Goal: Information Seeking & Learning: Check status

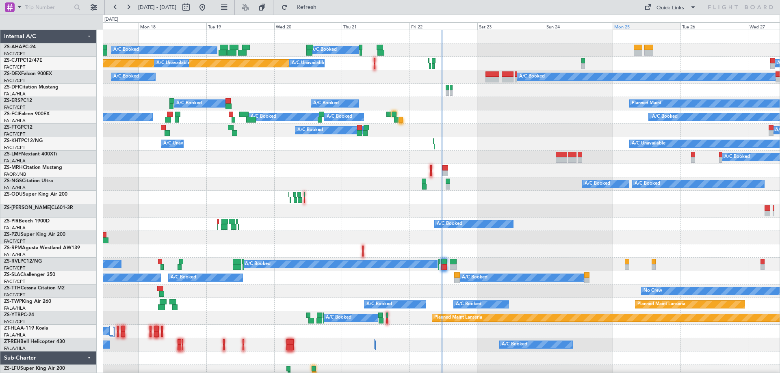
click at [632, 24] on div "Mon 25" at bounding box center [647, 25] width 68 height 7
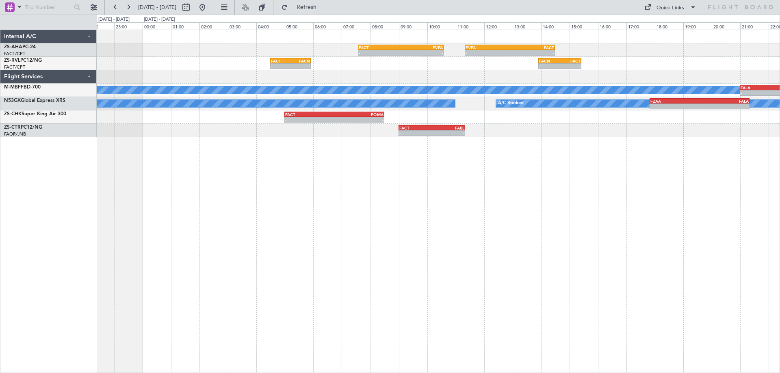
click at [291, 226] on div "- - FACT 07:35 Z FVFA 10:35 Z - - FVFA 11:20 Z FACT 14:30 Z - - FACT 04:30 Z FA…" at bounding box center [438, 202] width 683 height 344
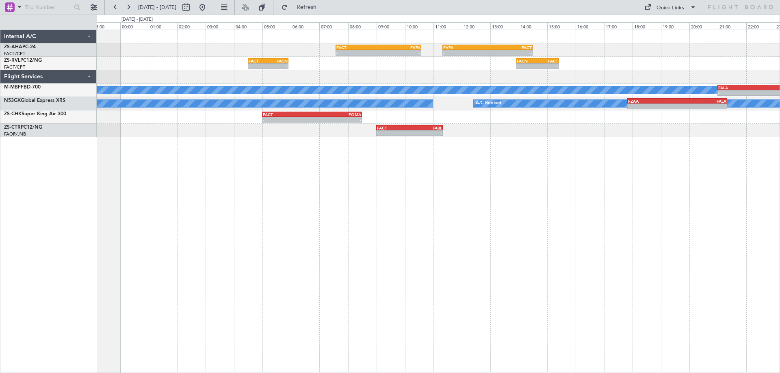
click at [388, 217] on div "- - FACT 07:35 Z FVFA 10:35 Z - - FVFA 11:20 Z FACT 14:30 Z - - FACT 04:30 Z FA…" at bounding box center [438, 202] width 683 height 344
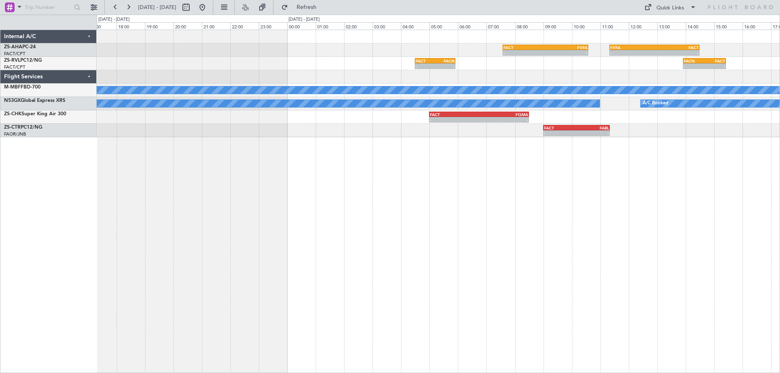
click at [492, 184] on div "- - FACT 07:35 Z FVFA 10:35 Z - - FVFA 11:20 Z FACT 14:30 Z - - FACT 04:30 Z FA…" at bounding box center [438, 202] width 683 height 344
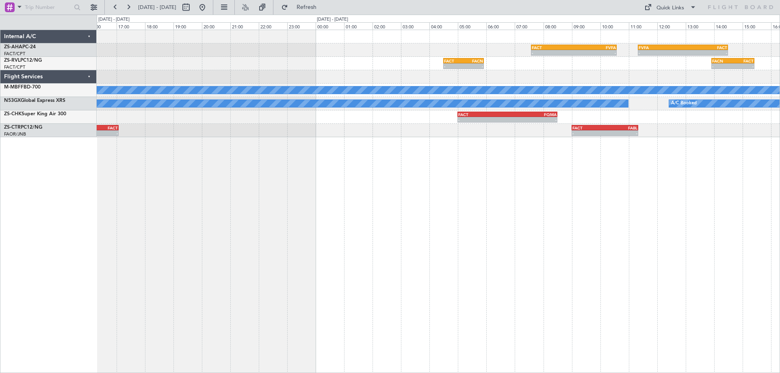
click at [212, 188] on div "- - FACT 07:35 Z FVFA 10:35 Z - - FVFA 11:20 Z FACT 14:30 Z - - FACT 04:30 Z FA…" at bounding box center [438, 202] width 683 height 344
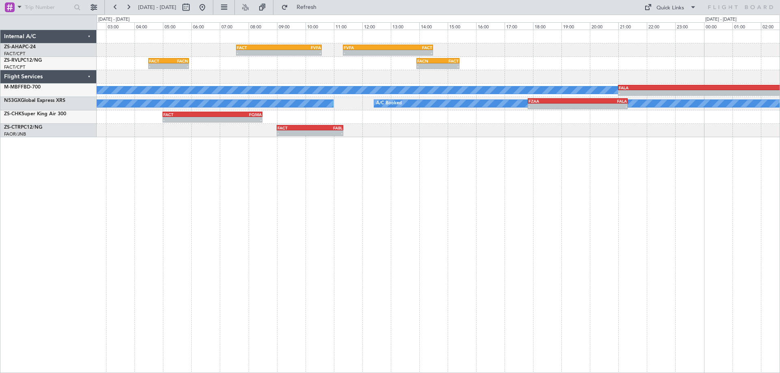
click at [212, 210] on div "- - FACT 07:35 Z FVFA 10:35 Z - - FVFA 11:20 Z FACT 14:30 Z - - FACT 04:30 Z FA…" at bounding box center [438, 202] width 683 height 344
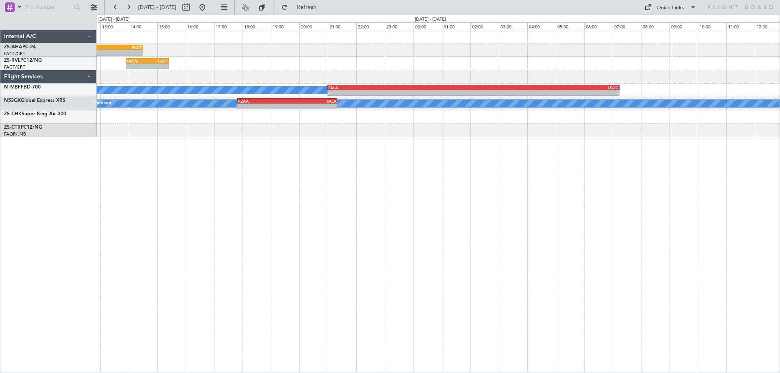
click at [298, 249] on div "- - FVFA 11:20 Z FACT 14:30 Z FACT 07:35 Z FVFA 10:35 Z - - - - FACN 13:55 Z FA…" at bounding box center [438, 202] width 683 height 344
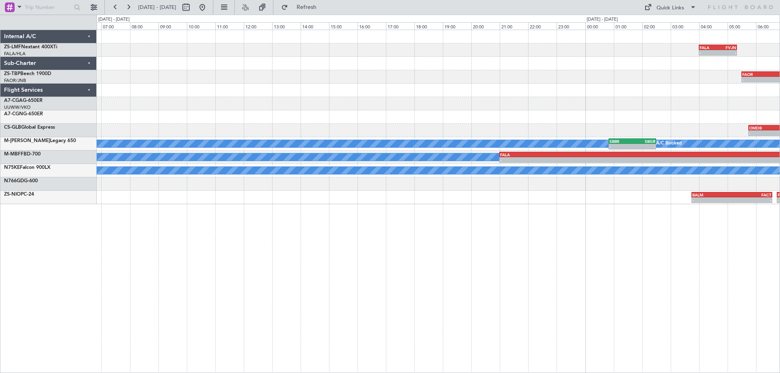
click at [670, 252] on div "- - FALA 04:00 Z FVJN 05:20 Z - - FAOR 05:30 Z FAPE 07:40 Z - - FAPE 08:05 Z FA…" at bounding box center [438, 202] width 683 height 344
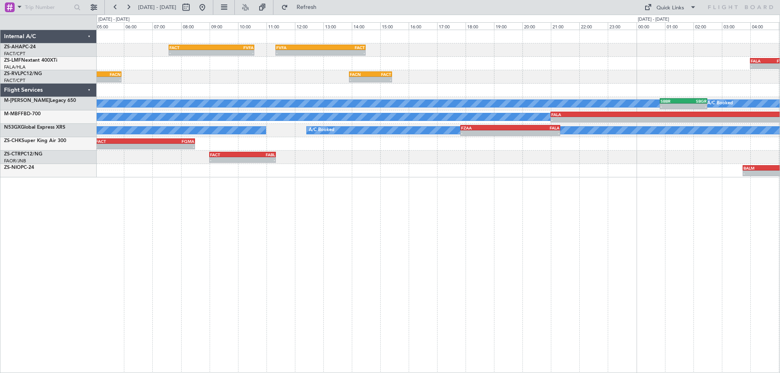
click at [572, 228] on div "- - FACT 07:35 Z FVFA 10:35 Z - - FVFA 11:20 Z FACT 14:30 Z - - FALA 04:00 Z FV…" at bounding box center [438, 202] width 683 height 344
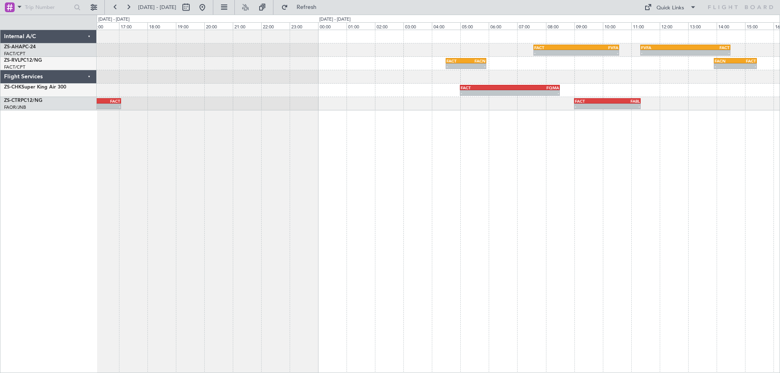
click at [602, 221] on div "- - FACT 07:35 Z FVFA 10:35 Z - - FVFA 11:20 Z FACT 14:30 Z - - FACT 04:30 Z FA…" at bounding box center [438, 202] width 683 height 344
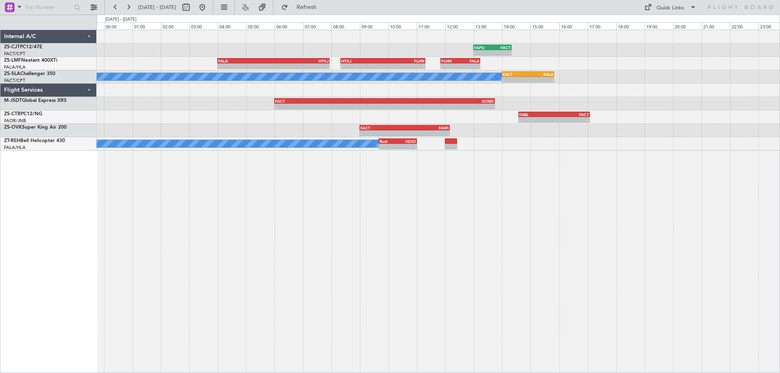
click at [480, 266] on div "- - FAPG 13:00 Z FACT 14:20 Z - - FALA 04:00 Z HTKJ 07:56 Z - - HTKJ 08:20 Z FL…" at bounding box center [438, 202] width 683 height 344
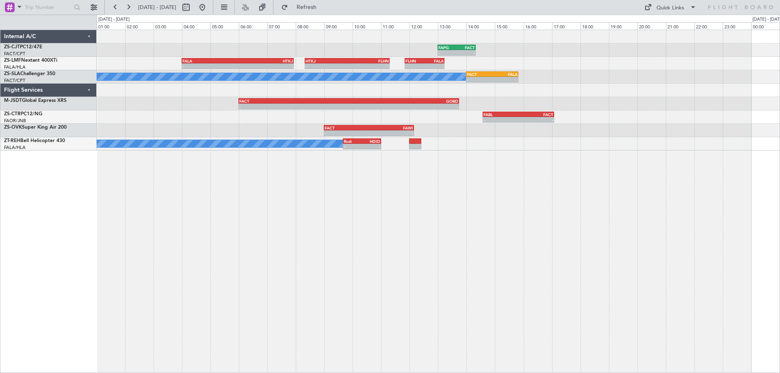
click at [612, 241] on div "- - FAPG 13:00 Z FACT 14:20 Z - - FALA 04:00 Z HTKJ 07:56 Z - - HTKJ 08:20 Z FL…" at bounding box center [438, 202] width 683 height 344
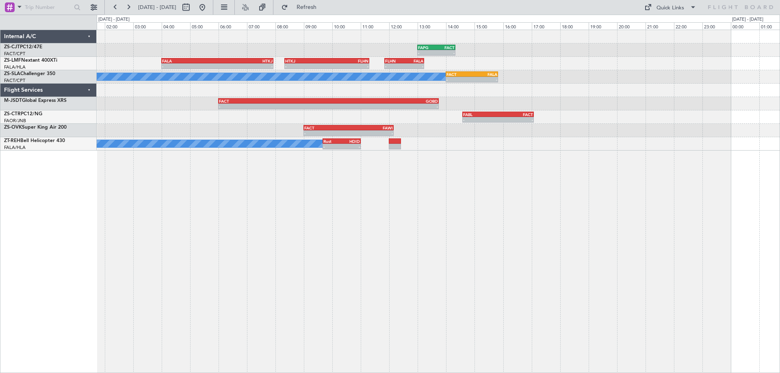
click at [537, 214] on div "- - FAPG 13:00 Z FACT 14:20 Z - - FALA 04:00 Z HTKJ 07:56 Z - - HTKJ 08:20 Z FL…" at bounding box center [438, 202] width 683 height 344
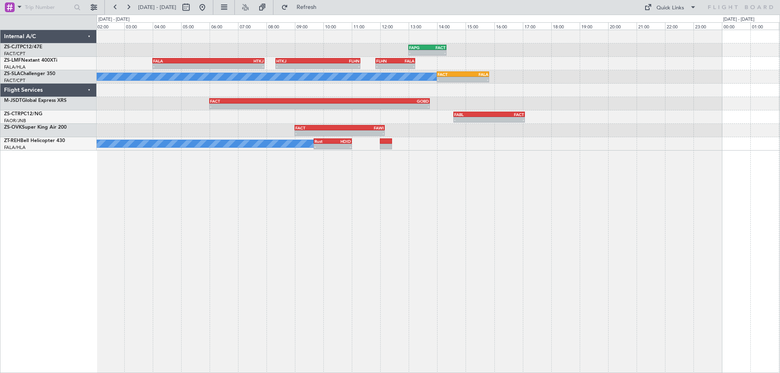
click at [528, 214] on div "- - FAPG 13:00 Z FACT 14:20 Z - - FALA 04:00 Z HTKJ 07:56 Z - - HTKJ 08:20 Z FL…" at bounding box center [438, 202] width 683 height 344
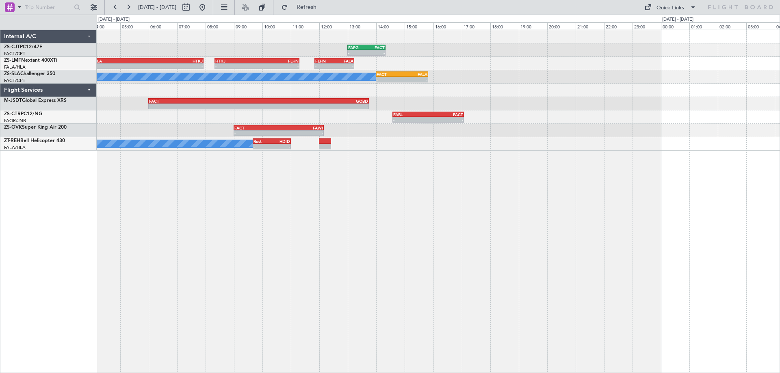
click at [323, 242] on div "- - FAPG 13:00 Z FACT 14:20 Z - - FALA 04:00 Z HTKJ 07:56 Z - - HTKJ 08:20 Z FL…" at bounding box center [438, 202] width 683 height 344
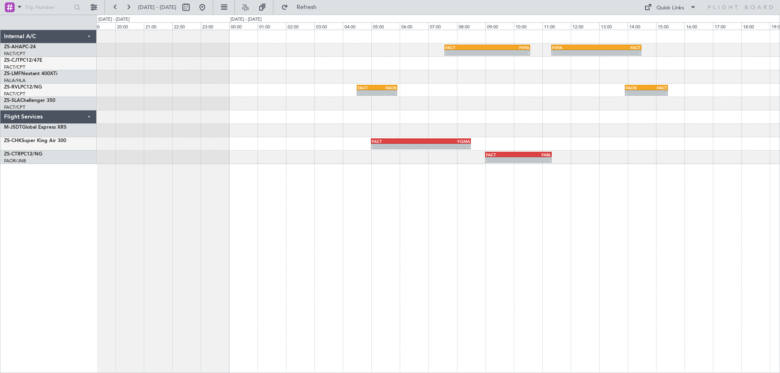
click at [448, 251] on div "- - FACT 07:35 Z FVFA 10:35 Z - - FVFA 11:20 Z FACT 14:30 Z FAPG 13:00 Z FACT 1…" at bounding box center [438, 202] width 683 height 344
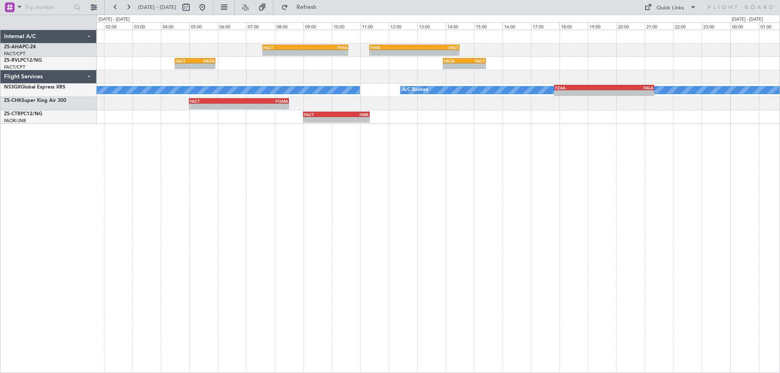
click at [279, 235] on div "- - FACT 07:35 Z FVFA 10:35 Z - - FVFA 11:20 Z FACT 14:30 Z - - FACT 04:30 Z FA…" at bounding box center [438, 202] width 683 height 344
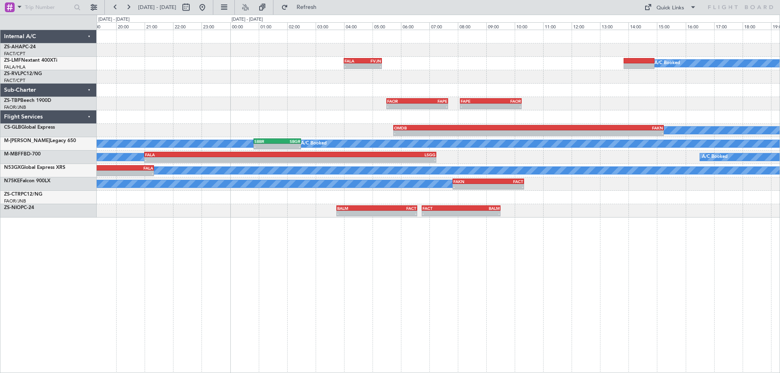
click at [382, 266] on div "- - FVFA 11:20 Z FACT 14:30 Z - - FALA 04:00 Z FVJN 05:20 Z A/C Booked - - FACN…" at bounding box center [438, 202] width 683 height 344
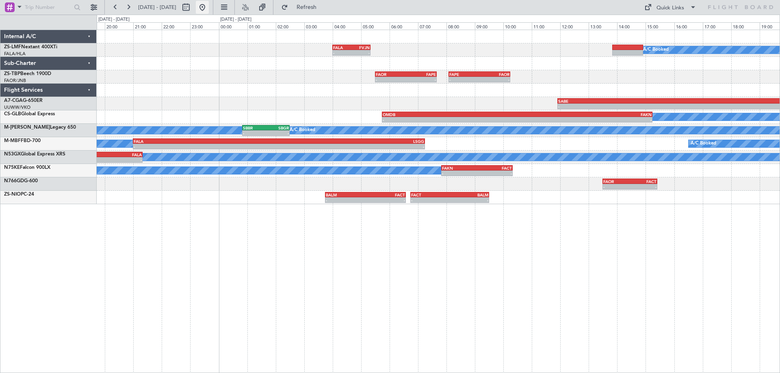
click at [209, 11] on button at bounding box center [202, 7] width 13 height 13
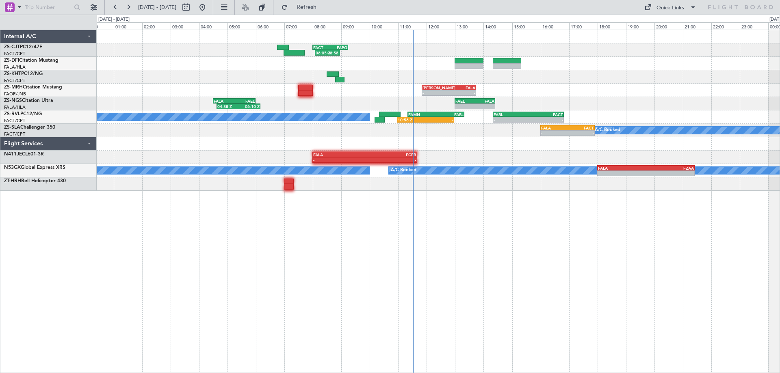
click at [486, 165] on div "08:05 Z 08:58 Z FACT 08:00 Z FAPG 09:15 Z - - [PERSON_NAME] 11:50 Z FALA 13:45 …" at bounding box center [438, 110] width 683 height 161
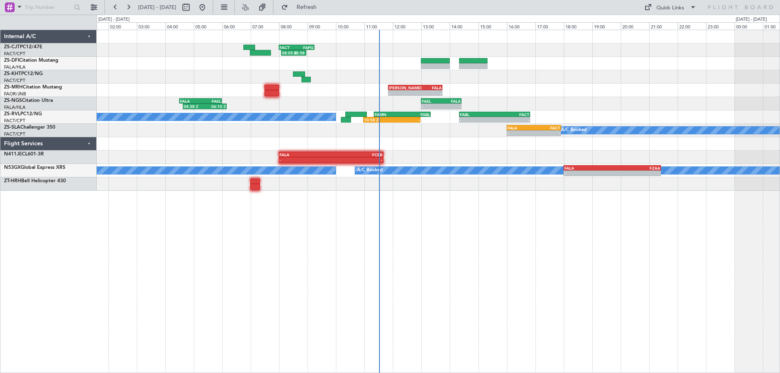
click at [431, 162] on div "- - FALA 08:00 Z FCBB 11:40 Z" at bounding box center [438, 157] width 683 height 13
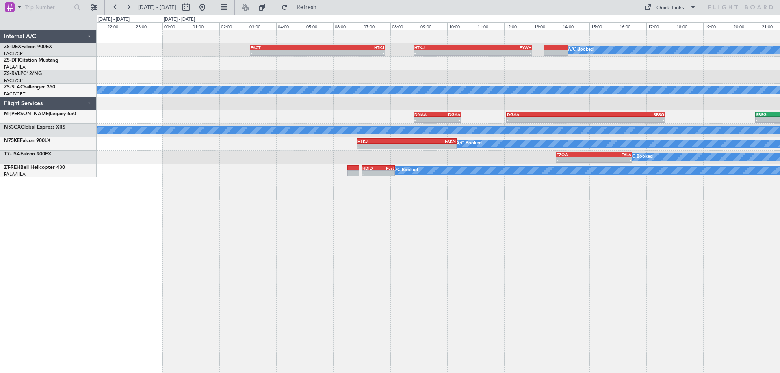
click at [446, 223] on div "A/C Booked - - FACT 03:05 Z HTKJ 07:50 Z - - HTKJ 08:50 Z FYWH 13:00 Z - - FABL…" at bounding box center [438, 202] width 683 height 344
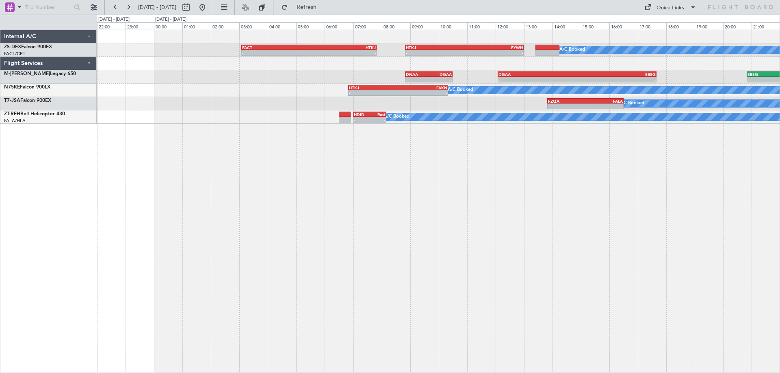
click at [534, 208] on div "A/C Booked - - FACT 03:05 Z HTKJ 07:50 Z - - HTKJ 08:50 Z FYWH 13:00 Z - - DNAA…" at bounding box center [438, 202] width 683 height 344
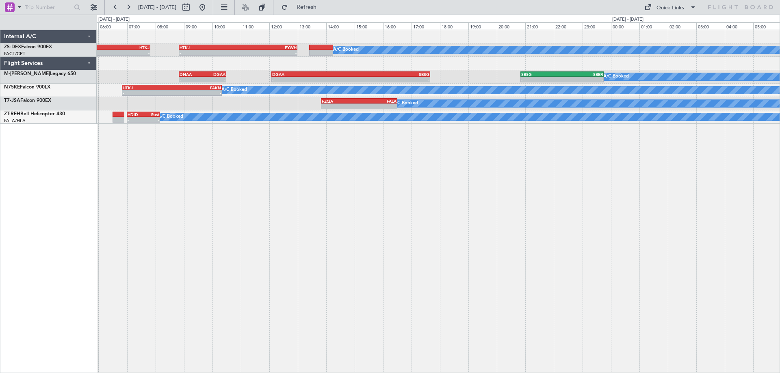
click at [233, 238] on div "A/C Booked - - FACT 03:05 Z HTKJ 07:50 Z - - HTKJ 08:50 Z FYWH 13:00 Z - - DNAA…" at bounding box center [438, 202] width 683 height 344
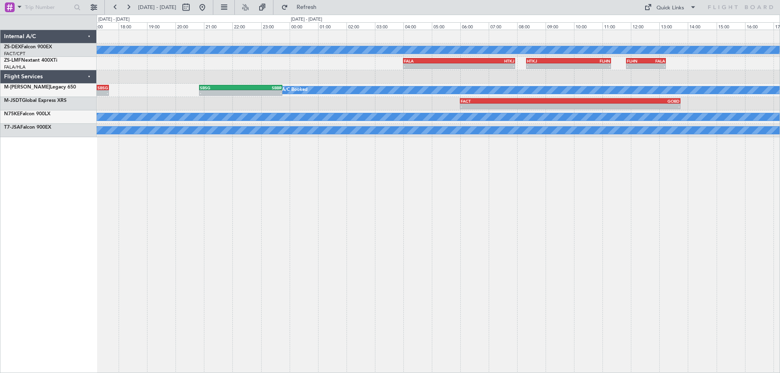
click at [302, 245] on div "A/C Booked - - HTKJ 08:50 Z FYWH 13:00 Z - - FALA 04:00 Z HTKJ 07:56 Z - - HTKJ…" at bounding box center [438, 202] width 683 height 344
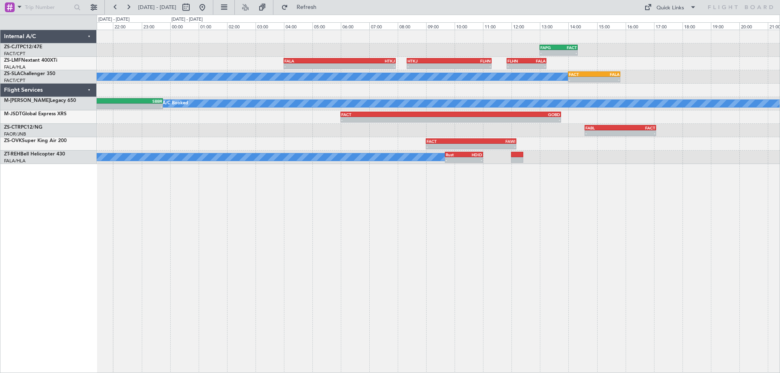
click at [546, 264] on div "- - FAPG 13:00 Z FACT 14:20 Z - - FALA 04:00 Z HTKJ 07:56 Z - - HTKJ 08:20 Z FL…" at bounding box center [438, 202] width 683 height 344
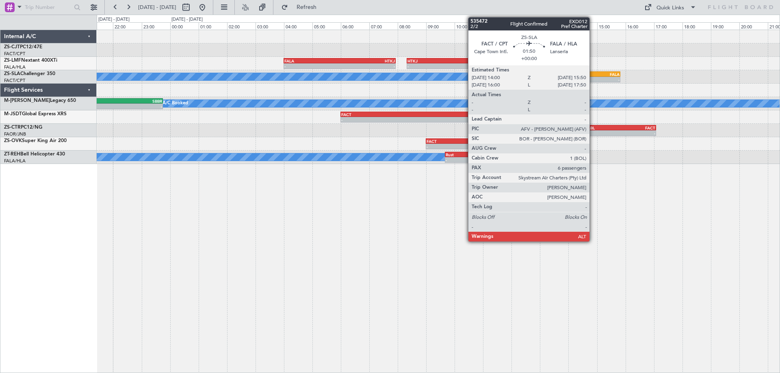
click at [593, 75] on div "FACT" at bounding box center [581, 74] width 25 height 5
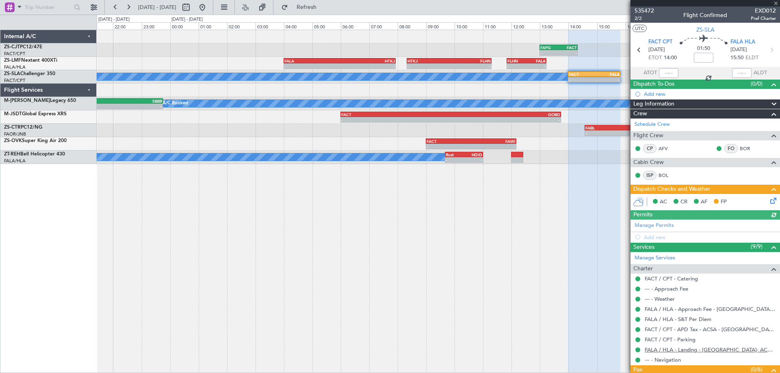
scroll to position [118, 0]
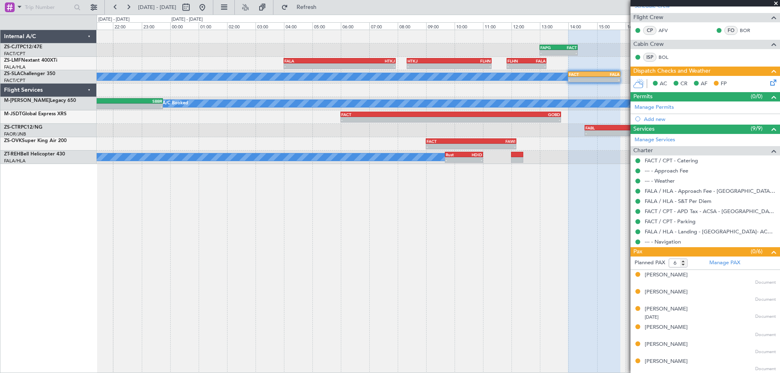
click at [774, 4] on span at bounding box center [776, 3] width 8 height 7
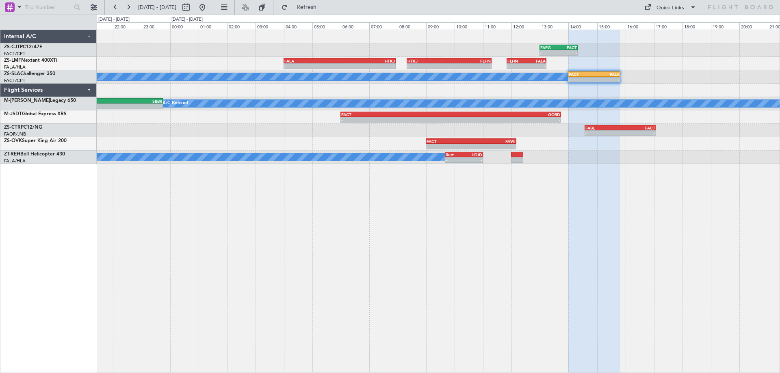
type input "0"
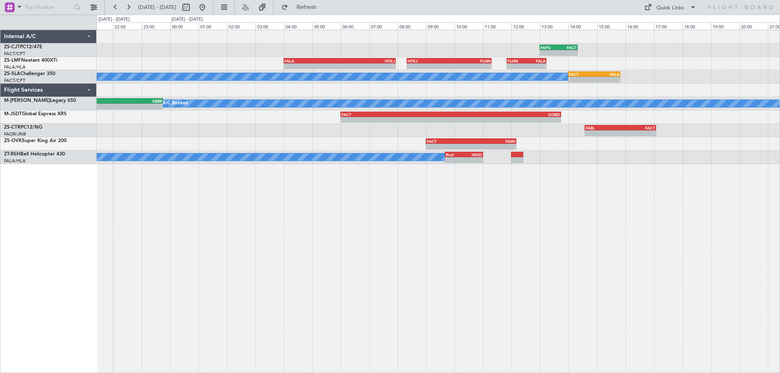
scroll to position [0, 0]
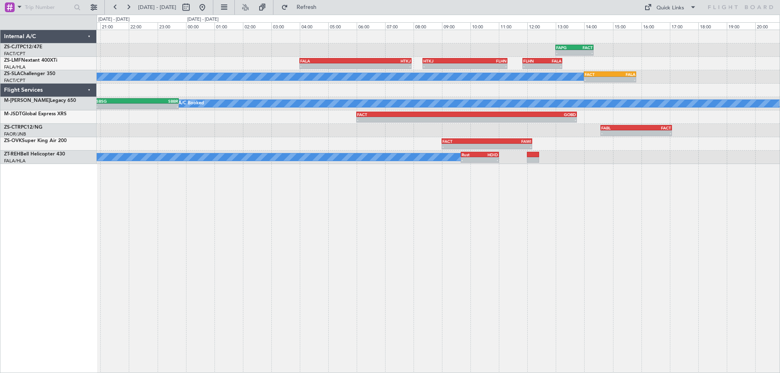
click at [743, 251] on div "- - FAPG 13:00 Z FACT 14:20 Z - - FALA 04:00 Z HTKJ 07:56 Z - - HTKJ 08:20 Z FL…" at bounding box center [438, 202] width 683 height 344
click at [658, 269] on div "- - FAPG 13:00 Z FACT 14:20 Z - - FALA 04:00 Z HTKJ 07:56 Z - - HTKJ 08:20 Z FL…" at bounding box center [438, 202] width 683 height 344
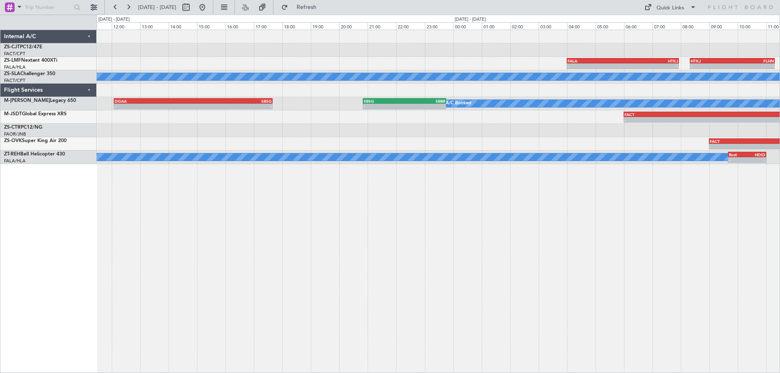
click at [206, 286] on div "FAPG 13:00 Z FACT 14:20 Z - - FALA 04:00 Z HTKJ 07:56 Z - - HTKJ 08:20 Z FLHN 1…" at bounding box center [438, 202] width 683 height 344
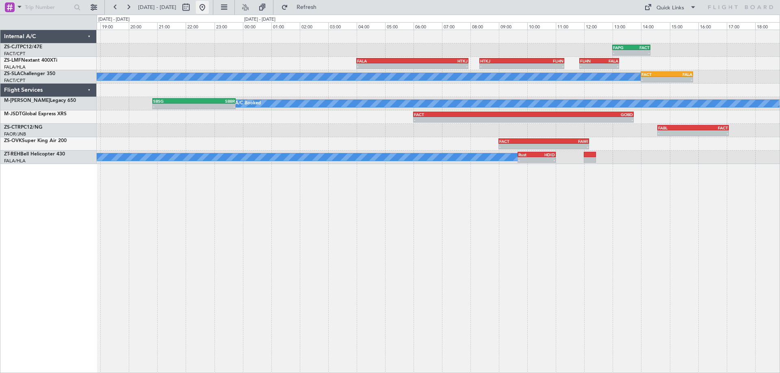
click at [209, 9] on button at bounding box center [202, 7] width 13 height 13
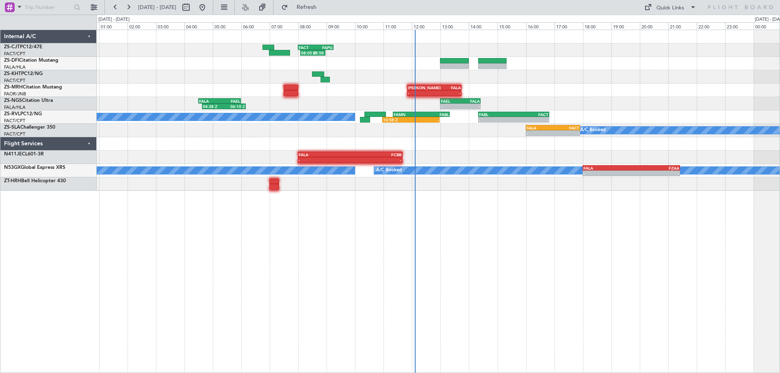
click at [519, 266] on div "08:05 Z 08:58 Z FACT 08:00 Z FAPG 09:15 Z - - [PERSON_NAME] 11:50 Z FALA 13:45 …" at bounding box center [438, 202] width 683 height 344
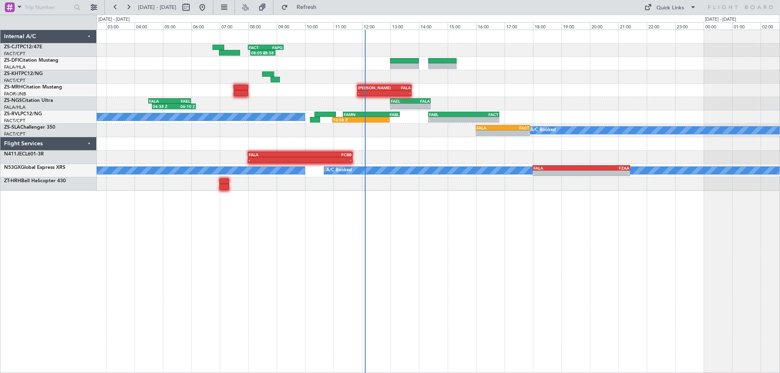
click at [588, 271] on div "08:05 Z 08:58 Z FACT 08:00 Z FAPG 09:15 Z - - [PERSON_NAME] 11:50 Z FALA 13:45 …" at bounding box center [438, 202] width 683 height 344
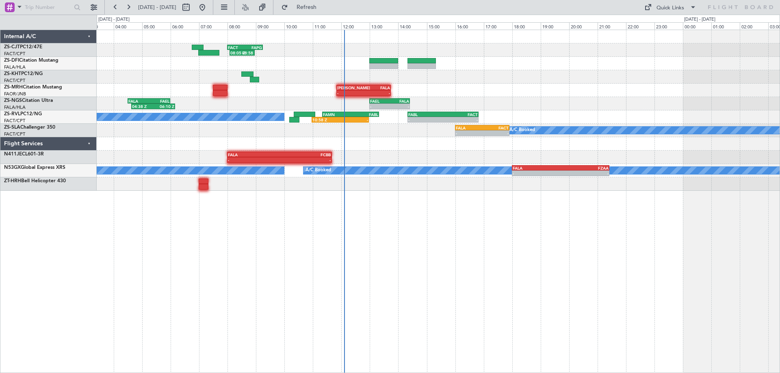
click at [392, 145] on div at bounding box center [438, 143] width 683 height 13
